Goal: Navigation & Orientation: Find specific page/section

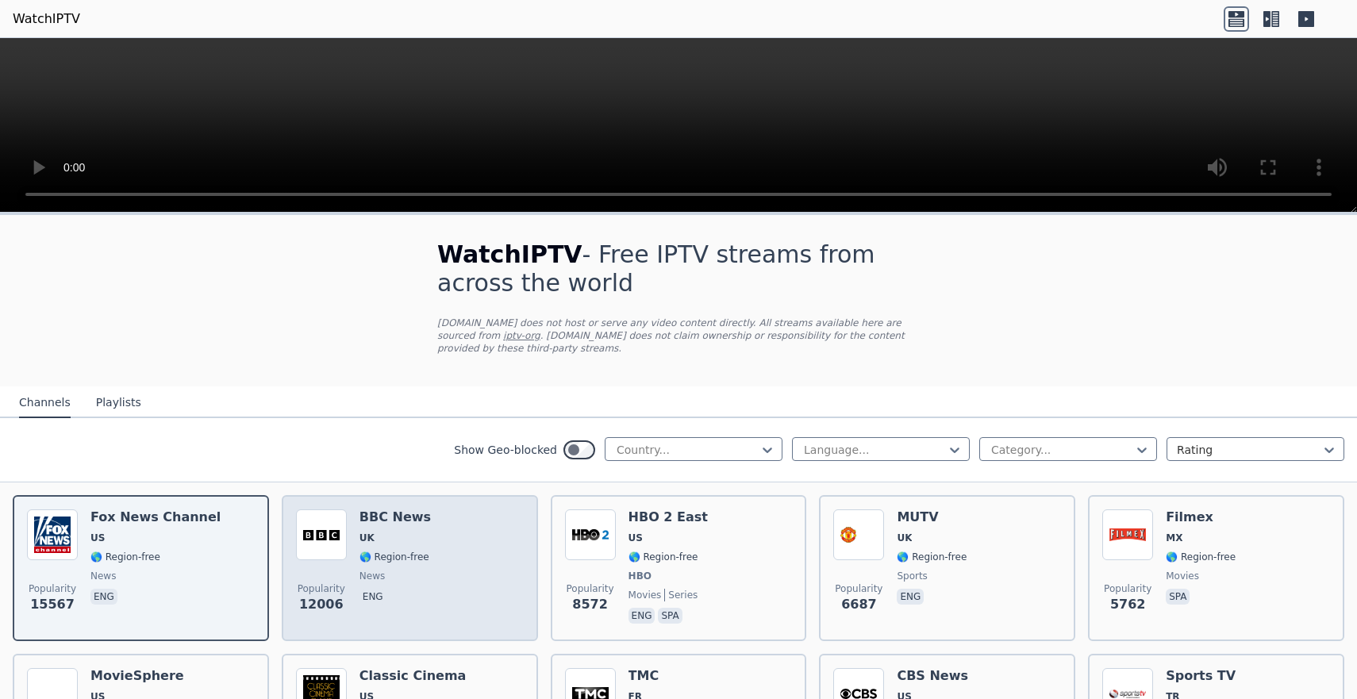
click at [414, 543] on span "UK" at bounding box center [395, 538] width 71 height 13
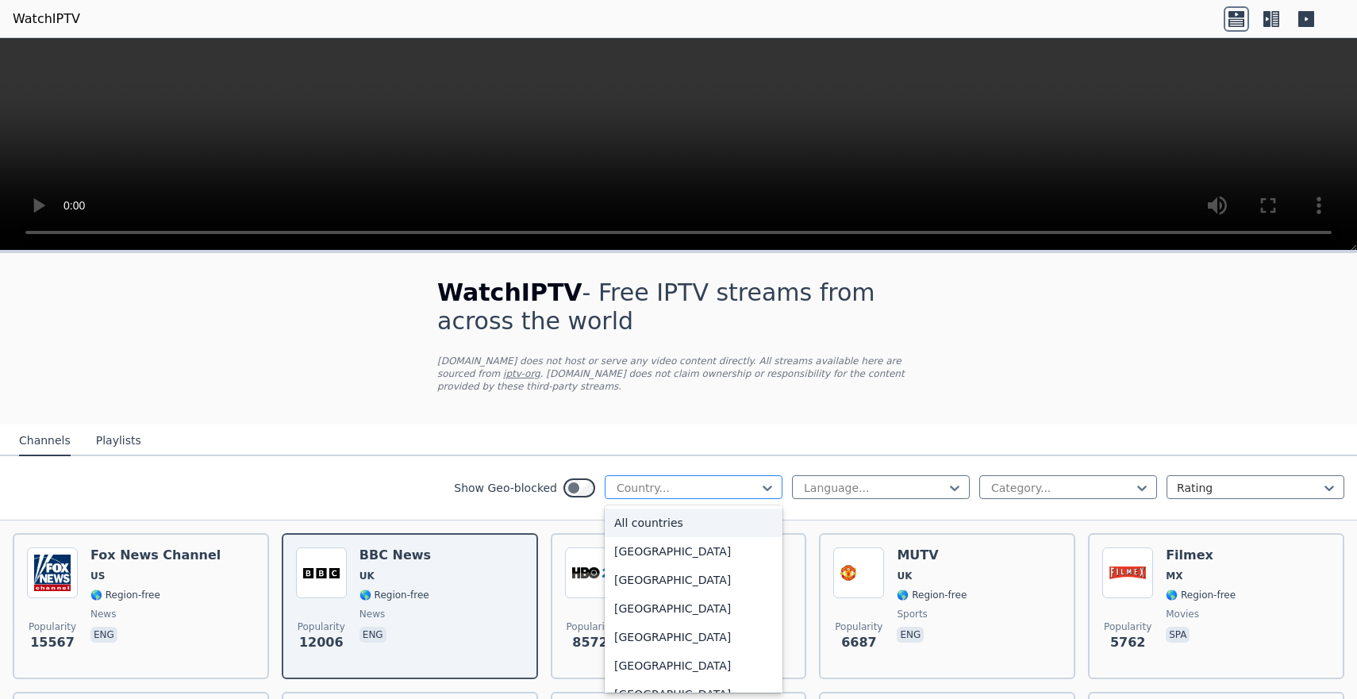
click at [674, 489] on div at bounding box center [687, 488] width 144 height 16
click at [632, 667] on div "[GEOGRAPHIC_DATA]" at bounding box center [694, 660] width 178 height 29
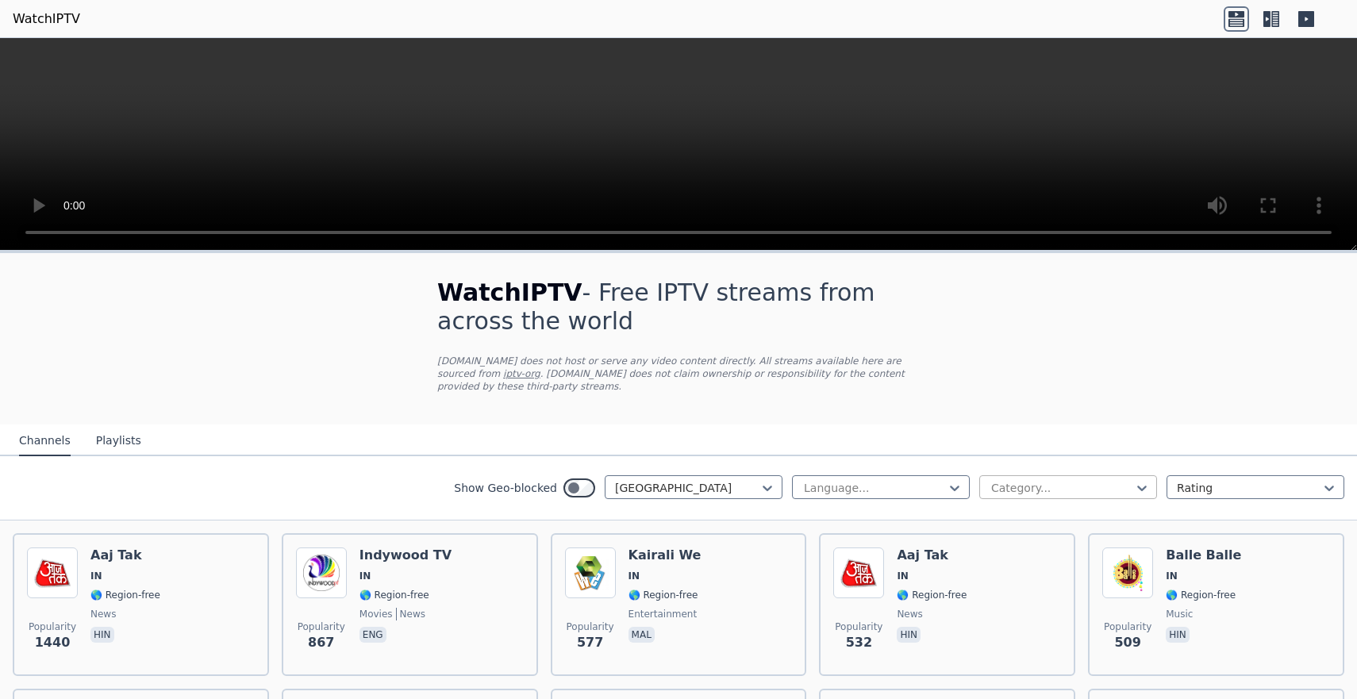
click at [1014, 485] on div at bounding box center [1062, 488] width 144 height 16
click at [1028, 618] on div "Sports" at bounding box center [1069, 618] width 178 height 29
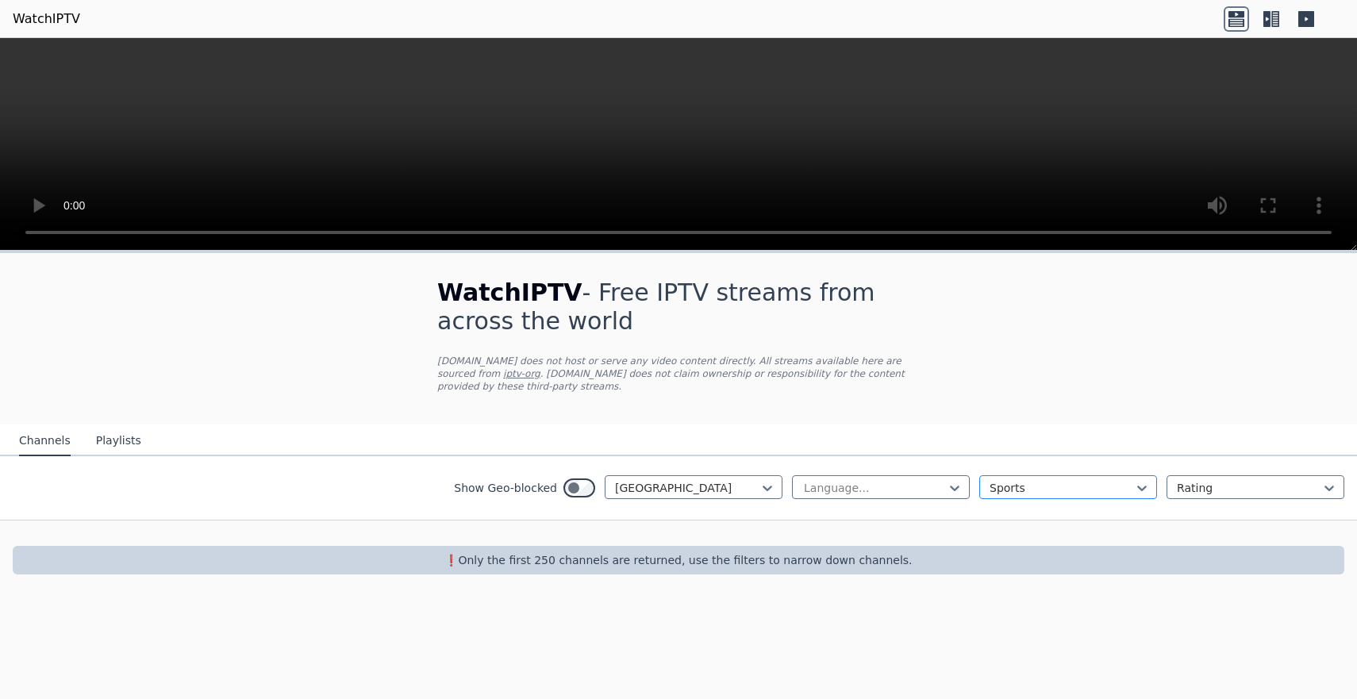
click at [1012, 493] on div at bounding box center [1062, 488] width 144 height 16
click at [1004, 529] on div "News" at bounding box center [1069, 520] width 178 height 29
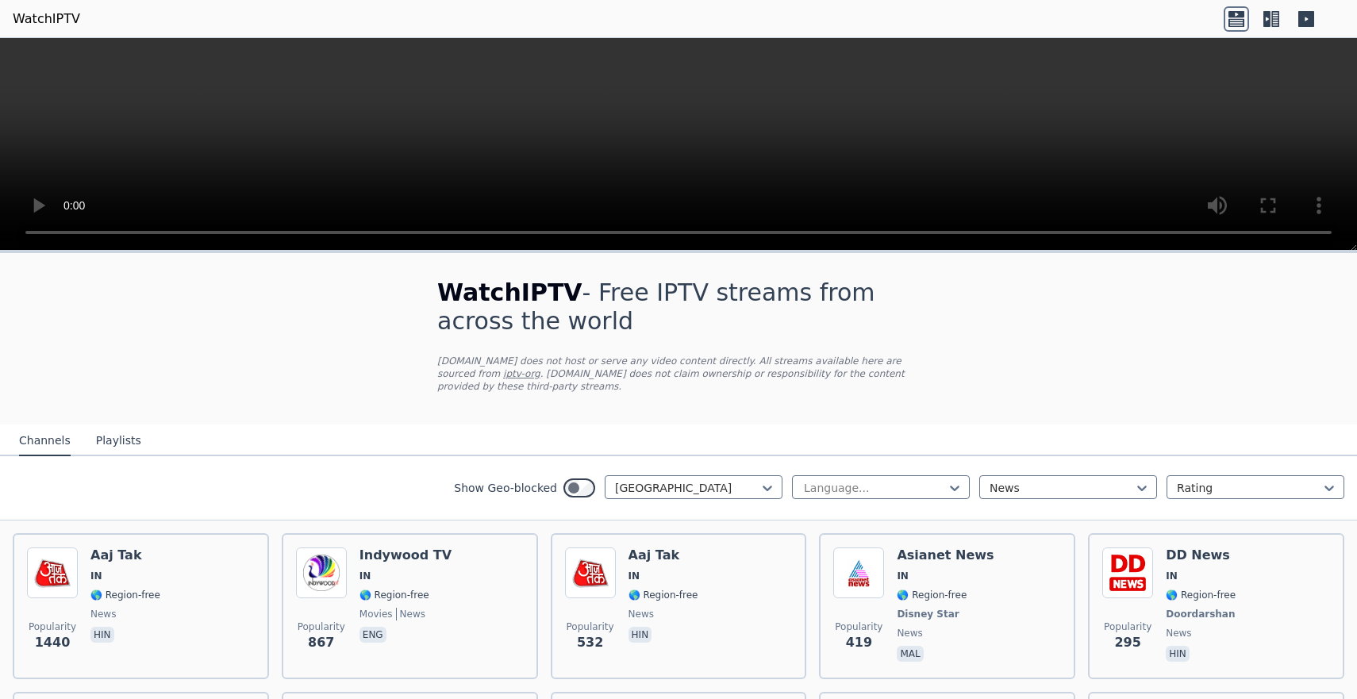
click at [112, 435] on button "Playlists" at bounding box center [118, 441] width 45 height 30
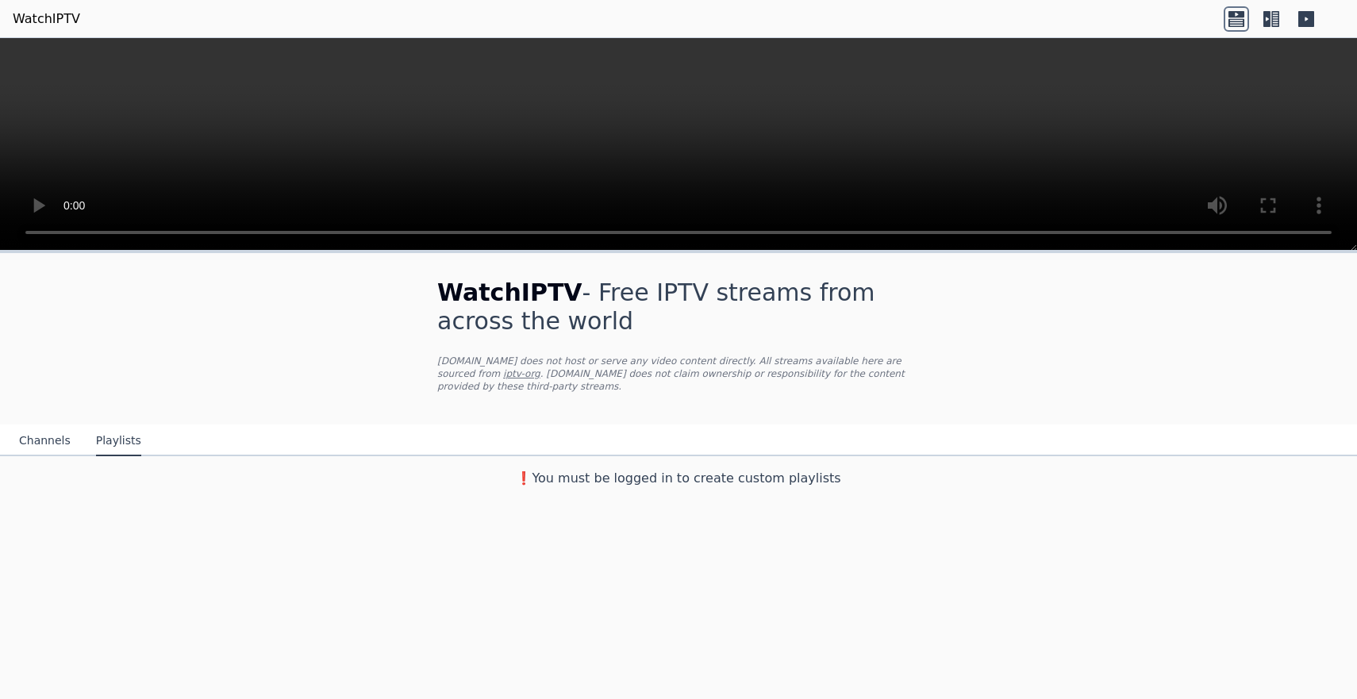
click at [40, 21] on link "WatchIPTV" at bounding box center [46, 19] width 67 height 19
